Goal: Transaction & Acquisition: Purchase product/service

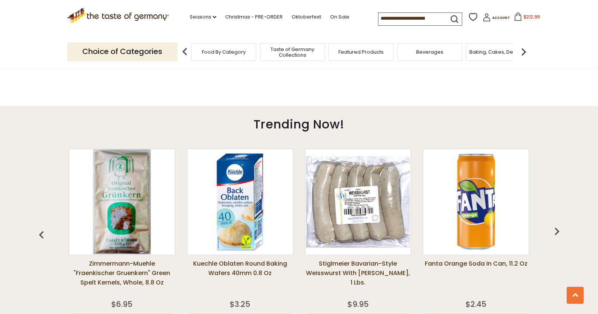
scroll to position [506, 0]
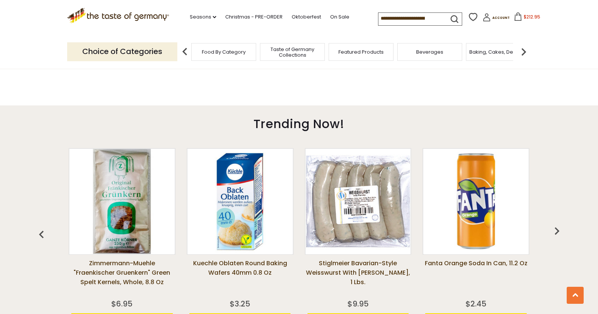
click at [514, 17] on icon at bounding box center [518, 16] width 8 height 8
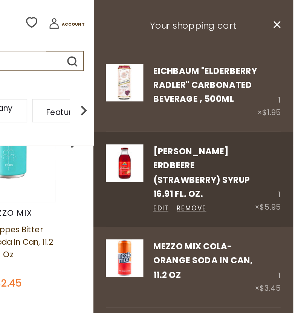
scroll to position [347, 0]
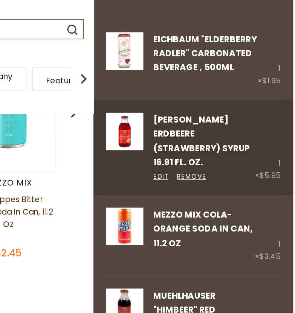
drag, startPoint x: 241, startPoint y: 138, endPoint x: 241, endPoint y: 162, distance: 24.1
click at [241, 153] on div at bounding box center [228, 153] width 77 height 2
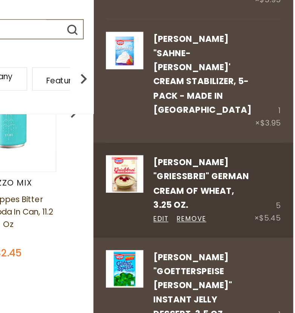
scroll to position [341, 0]
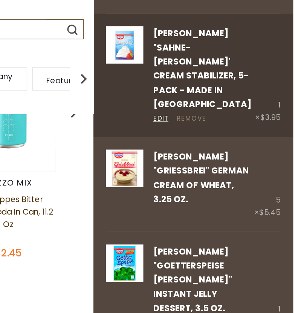
click at [212, 110] on link "Remove" at bounding box center [219, 114] width 22 height 8
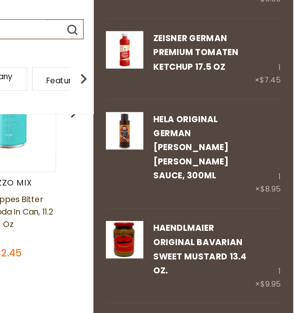
scroll to position [553, 0]
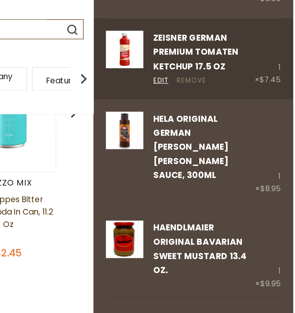
click at [220, 89] on link "Remove" at bounding box center [219, 85] width 22 height 8
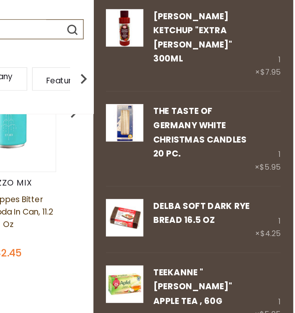
scroll to position [938, 0]
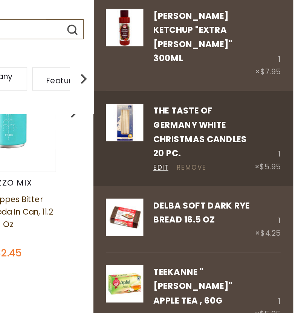
click at [223, 147] on link "Remove" at bounding box center [219, 151] width 22 height 8
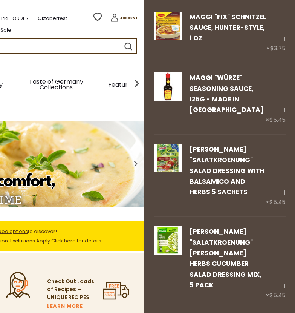
scroll to position [1861, 0]
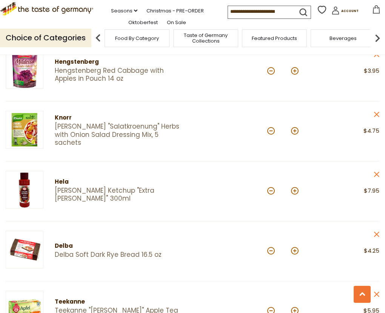
scroll to position [779, 0]
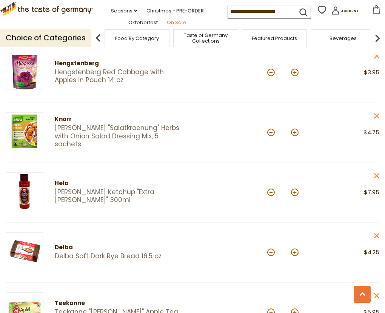
click at [173, 25] on link "On Sale" at bounding box center [176, 22] width 19 height 8
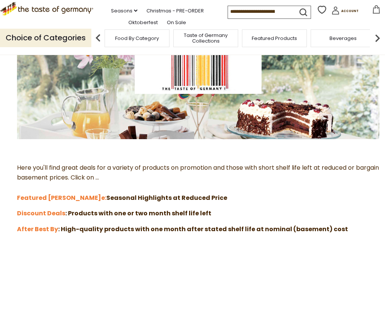
scroll to position [104, 0]
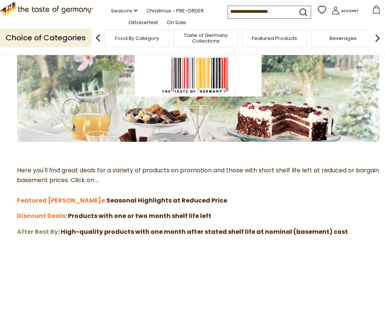
click at [45, 232] on strong "After Best By" at bounding box center [37, 231] width 41 height 9
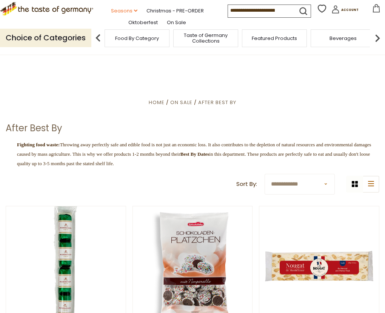
click at [115, 15] on link "Seasons dropdown_arrow" at bounding box center [124, 11] width 26 height 8
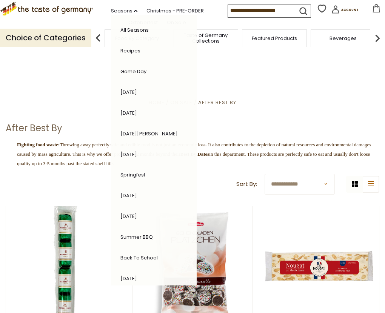
scroll to position [112, 0]
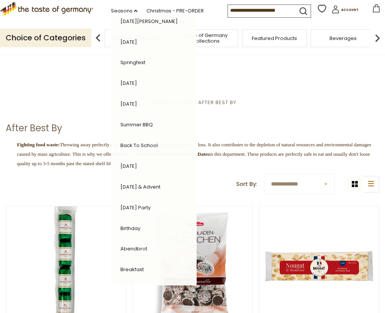
click at [122, 170] on link "[DATE]" at bounding box center [128, 166] width 17 height 7
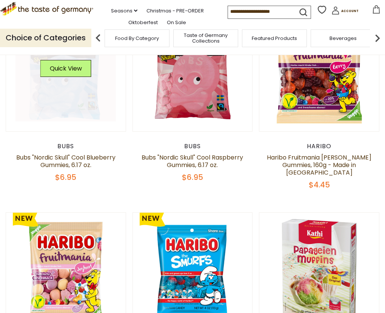
scroll to position [235, 0]
